Goal: Task Accomplishment & Management: Complete application form

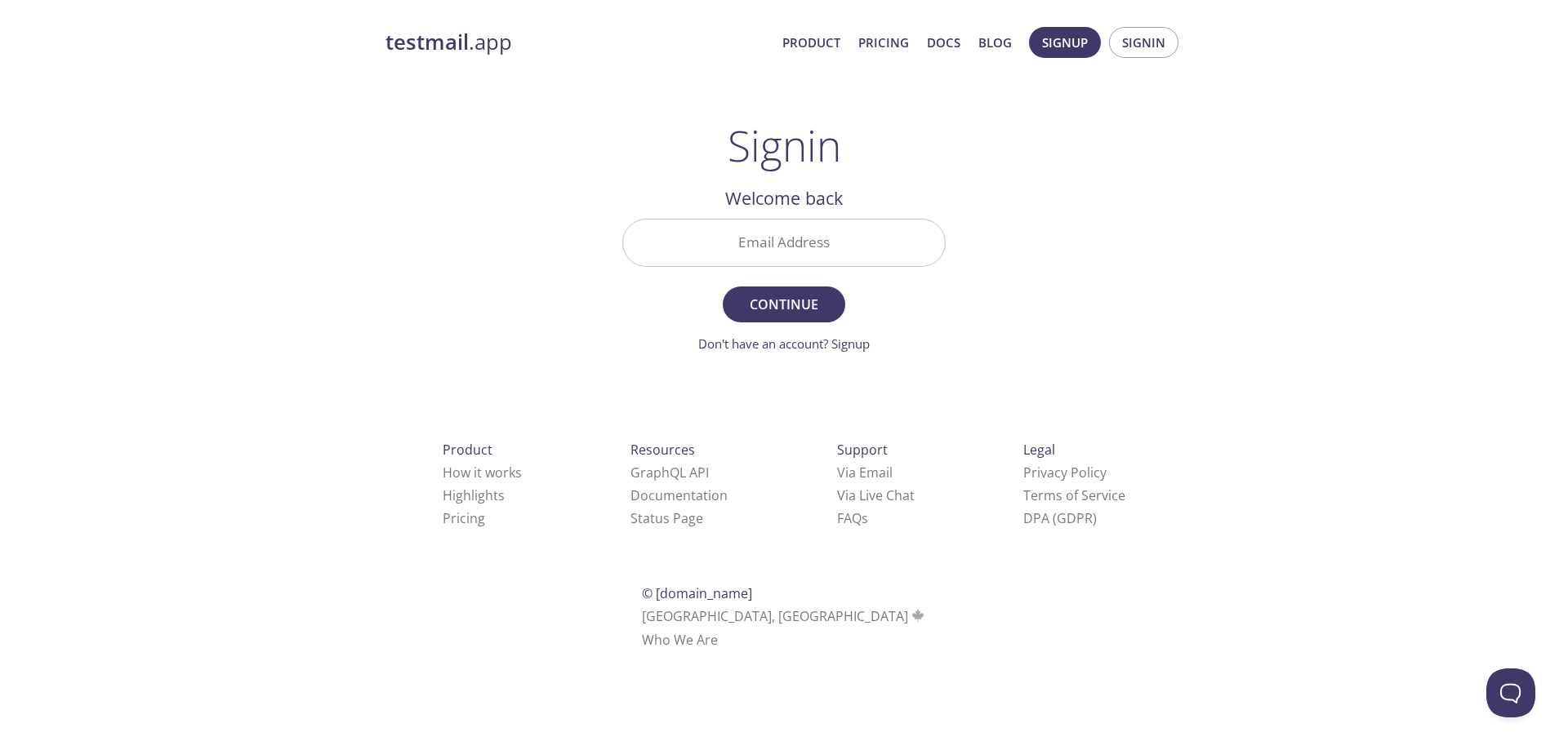
click at [1469, 357] on div "testmail .app Product Pricing Docs Blog Signup Signin Signin Welcome back Email…" at bounding box center [784, 356] width 1568 height 681
click at [713, 249] on input "Email Address" at bounding box center [784, 243] width 322 height 47
paste input "[EMAIL_ADDRESS][DOMAIN_NAME]"
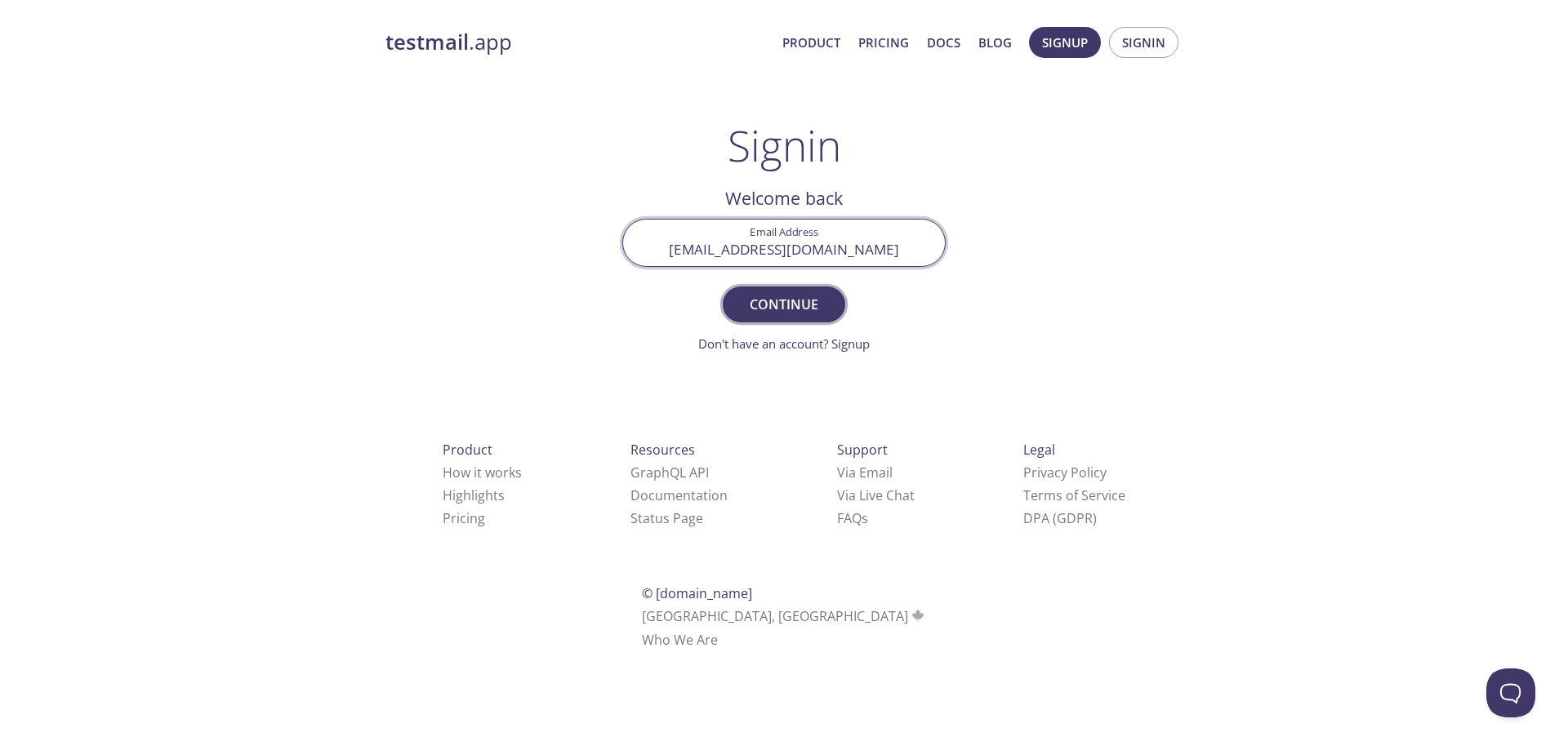
type input "[EMAIL_ADDRESS][DOMAIN_NAME]"
click at [796, 321] on button "Continue" at bounding box center [784, 305] width 123 height 36
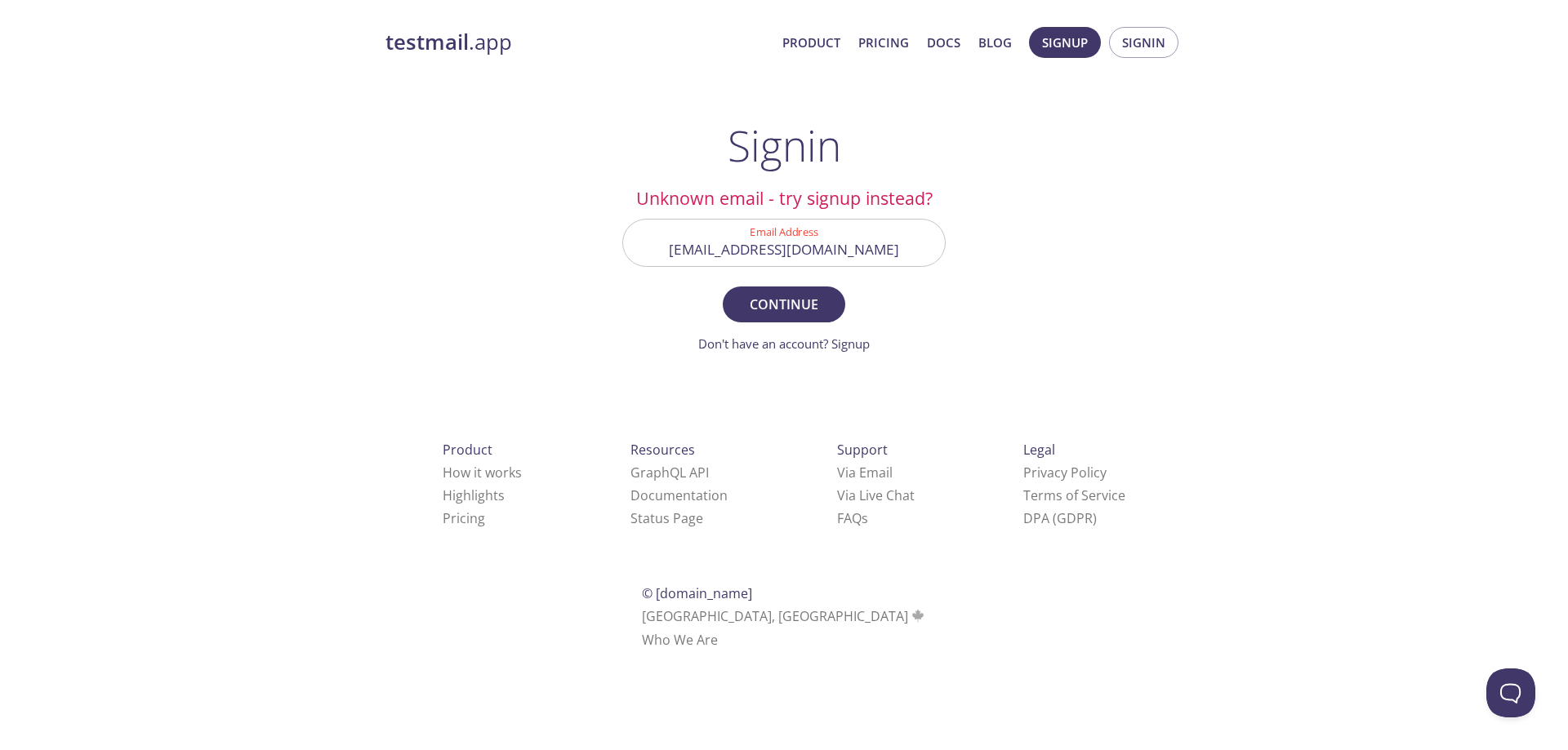
drag, startPoint x: 114, startPoint y: 370, endPoint x: 128, endPoint y: 366, distance: 14.6
click at [114, 370] on div "testmail .app Product Pricing Docs Blog Signup Signin Signin Unknown email - tr…" at bounding box center [784, 356] width 1568 height 681
drag, startPoint x: 925, startPoint y: 249, endPoint x: 323, endPoint y: 245, distance: 602.0
click at [323, 245] on div "testmail .app Product Pricing Docs Blog Signup Signin Signin Unknown email - tr…" at bounding box center [784, 356] width 1568 height 681
paste input "[PERSON_NAME][EMAIL_ADDRESS][DOMAIN_NAME]"
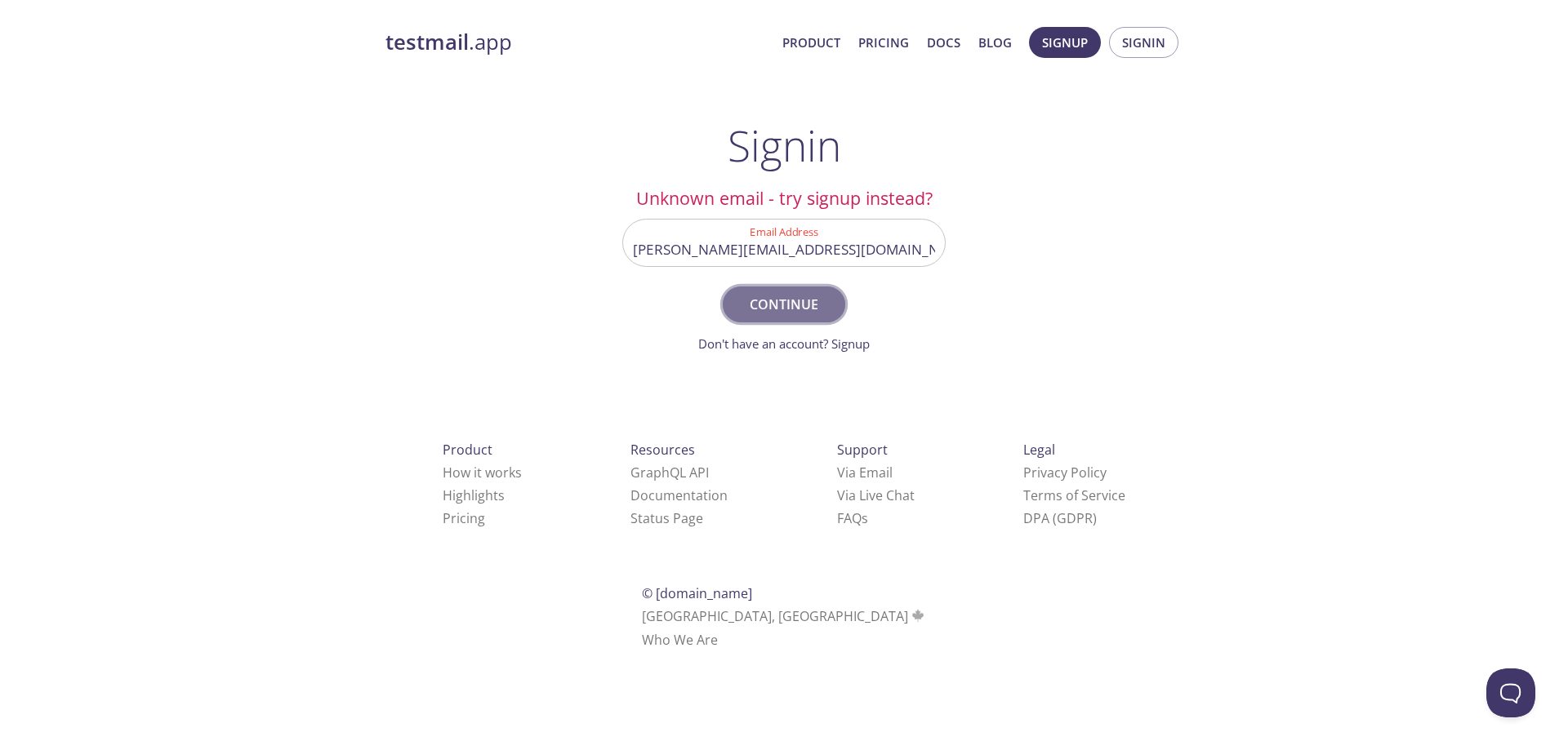
click at [800, 304] on span "Continue" at bounding box center [783, 305] width 86 height 23
drag, startPoint x: 1424, startPoint y: 328, endPoint x: 1393, endPoint y: 333, distance: 31.4
click at [1423, 328] on div "testmail .app Product Pricing Docs Blog Signup Signin Signin Unknown email - tr…" at bounding box center [784, 356] width 1568 height 681
drag, startPoint x: 920, startPoint y: 249, endPoint x: 395, endPoint y: 266, distance: 525.3
click at [395, 266] on div "testmail .app Product Pricing Docs Blog Signup Signin Signin Unknown email - tr…" at bounding box center [783, 356] width 836 height 681
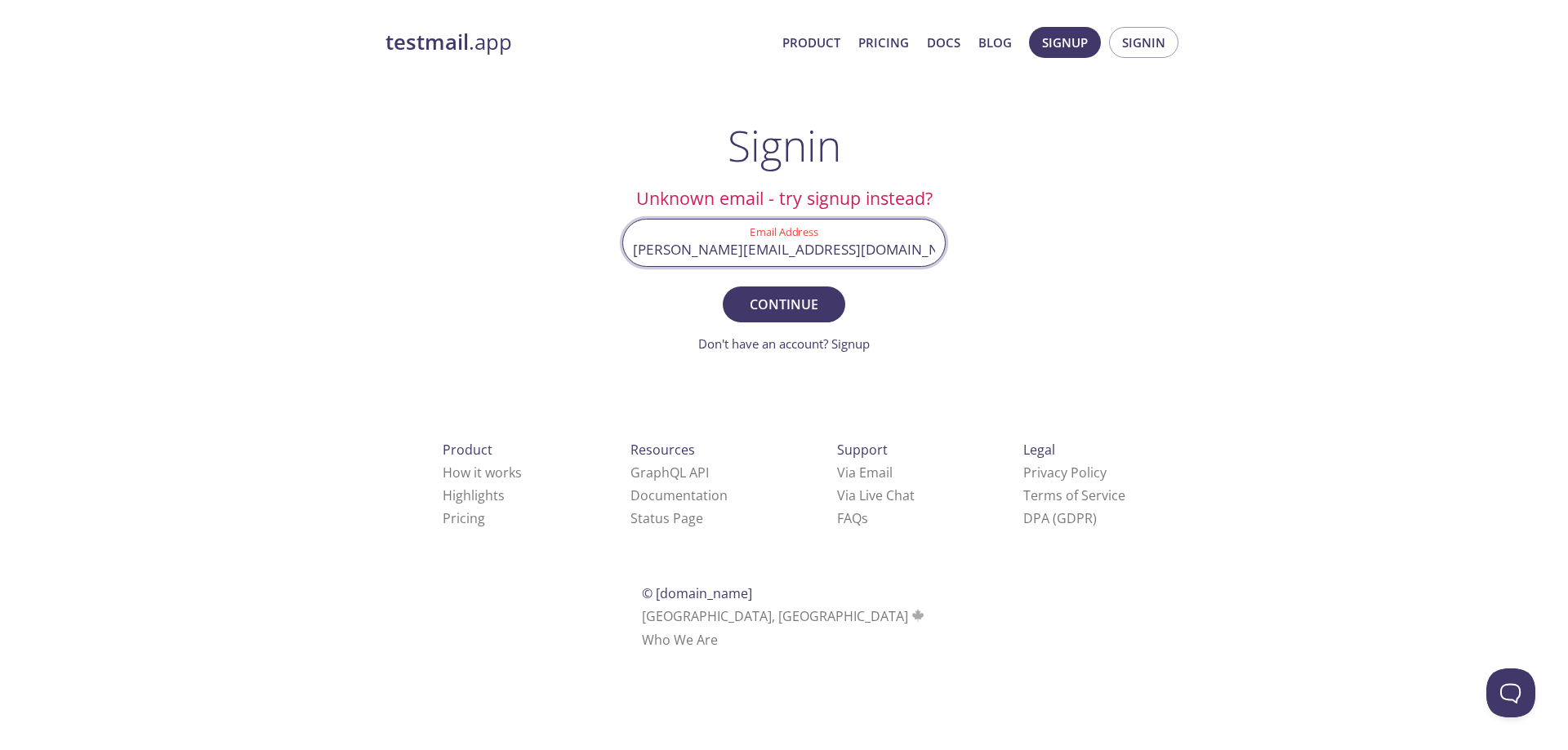
paste input "koazwu"
type input "meliskoazwu"
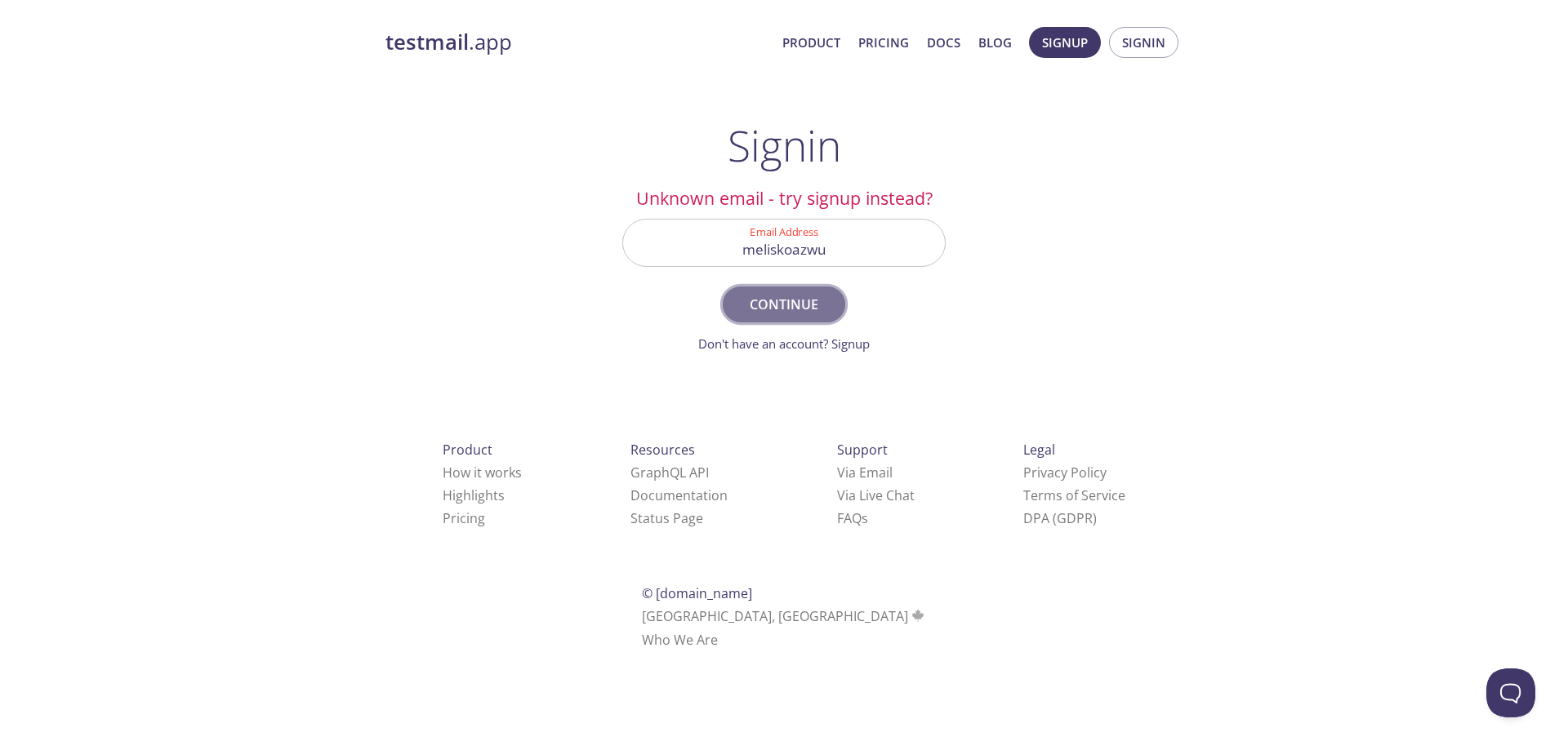
click at [786, 296] on span "Continue" at bounding box center [783, 305] width 86 height 23
click at [52, 286] on div "testmail .app Product Pricing Docs Blog Signup Signin Signin Unknown email - tr…" at bounding box center [784, 356] width 1568 height 681
drag, startPoint x: 841, startPoint y: 254, endPoint x: 597, endPoint y: 243, distance: 244.2
click at [597, 243] on div "testmail .app Product Pricing Docs Blog Signup Signin Signin Unknown email - tr…" at bounding box center [783, 356] width 836 height 681
